Goal: Task Accomplishment & Management: Complete application form

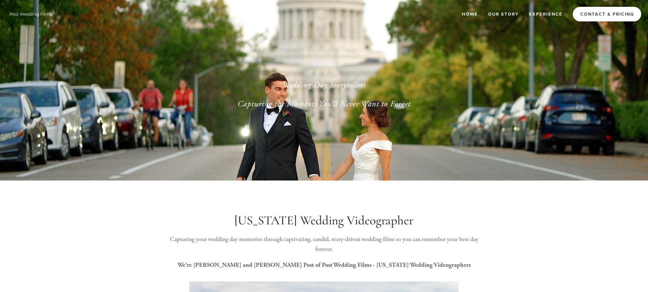
click at [606, 15] on link "Contact & Pricing" at bounding box center [607, 14] width 68 height 15
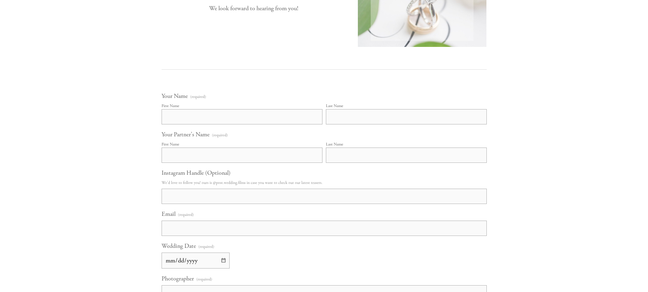
scroll to position [340, 0]
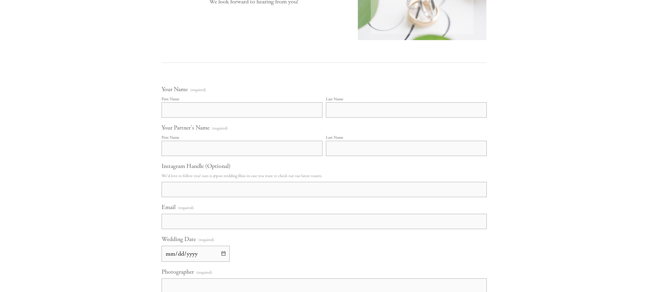
click at [257, 107] on input "First Name" at bounding box center [242, 109] width 161 height 15
type input "Alyssa"
click at [419, 105] on input "Last Name" at bounding box center [406, 109] width 161 height 15
type input "Hanson"
click at [271, 154] on input "First Name" at bounding box center [242, 148] width 161 height 15
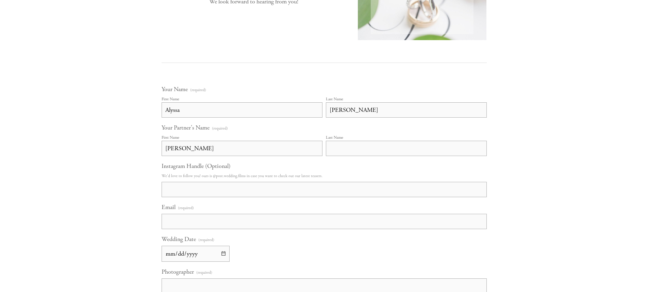
type input "Sam"
click at [342, 149] on input "Last Name" at bounding box center [406, 148] width 161 height 15
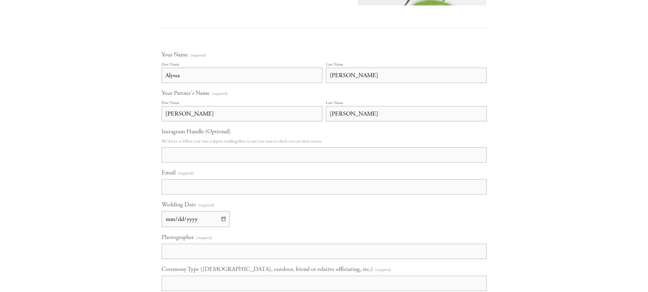
scroll to position [408, 0]
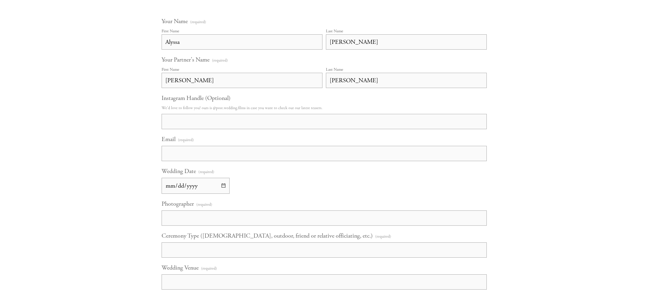
type input "Hoyt"
click at [210, 151] on input "Email (required)" at bounding box center [324, 153] width 325 height 15
type input "alyssahanson99@gmail.com"
click at [201, 186] on input "Wedding Date (required)" at bounding box center [196, 186] width 68 height 16
click at [199, 187] on input "Wedding Date (required)" at bounding box center [196, 186] width 68 height 16
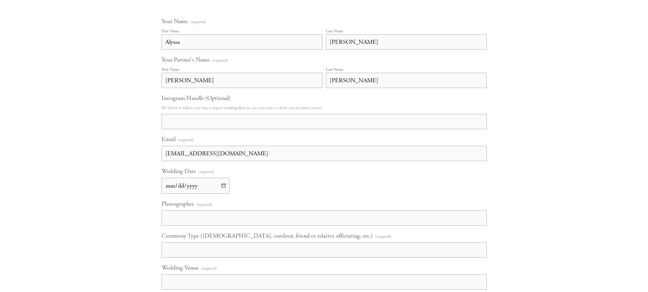
click at [178, 186] on input "Wedding Date (required)" at bounding box center [196, 186] width 68 height 16
click at [174, 186] on input "Wedding Date (required)" at bounding box center [196, 186] width 68 height 16
click at [221, 187] on input "Wedding Date (required)" at bounding box center [196, 186] width 68 height 16
type input "2026-10-02"
click at [197, 225] on input "Photographer (required)" at bounding box center [324, 218] width 325 height 15
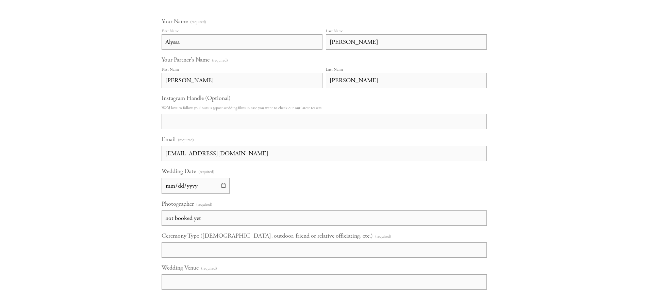
type input "not booked yet"
click at [206, 244] on input "Ceremony Type (Catholic, outdoor, friend or relative officiating, etc.) (requir…" at bounding box center [324, 249] width 325 height 15
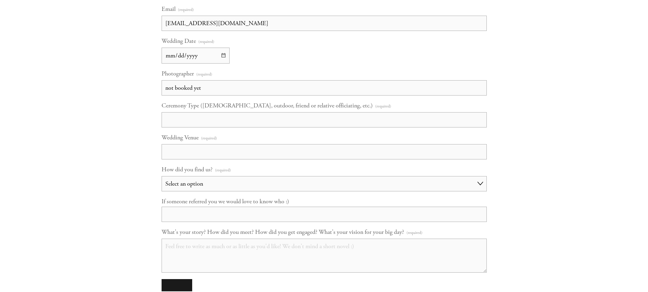
scroll to position [544, 0]
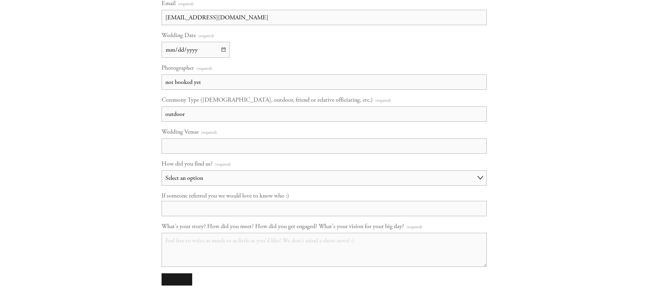
type input "outdoor"
click at [201, 147] on input "Wedding Venue (required)" at bounding box center [324, 145] width 325 height 15
type input "fest valley events, cadott wi"
click at [208, 179] on select "Select an option Choose an answer Referral Instagram Google Facebook YouTube Ot…" at bounding box center [324, 177] width 325 height 15
select select "Google"
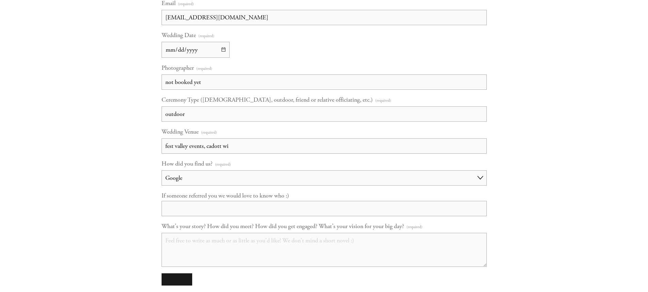
click at [162, 170] on select "Select an option Choose an answer Referral Instagram Google Facebook YouTube Ot…" at bounding box center [324, 177] width 325 height 15
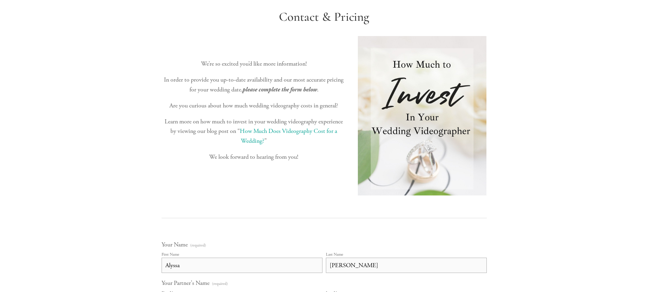
scroll to position [136, 0]
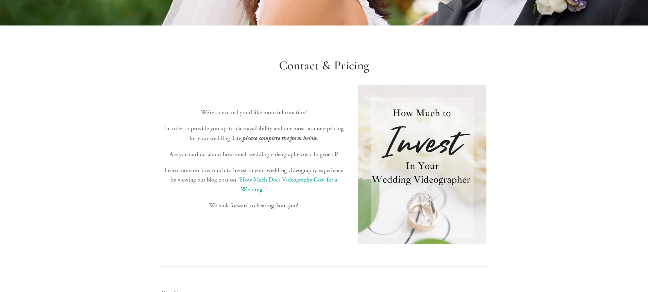
click at [261, 179] on link "How Much Does Videography Cost for a Wedding?" at bounding box center [289, 185] width 99 height 18
